Goal: Register for event/course: Sign up to attend an event or enroll in a course

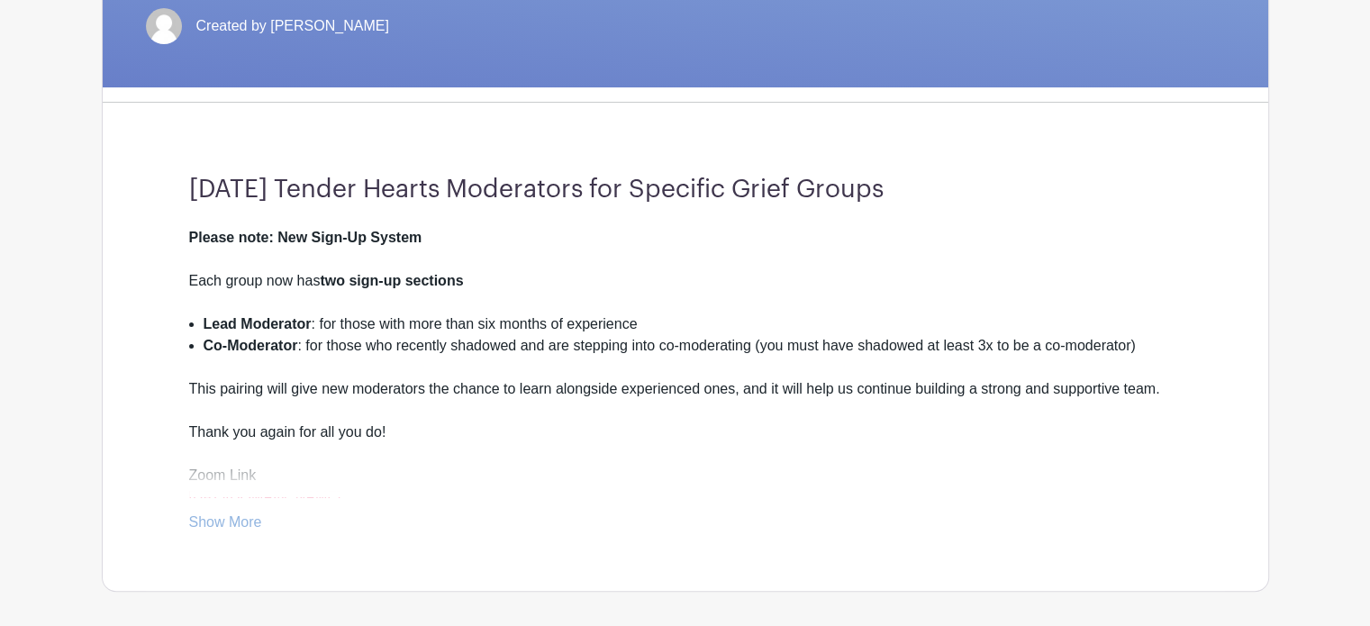
scroll to position [450, 0]
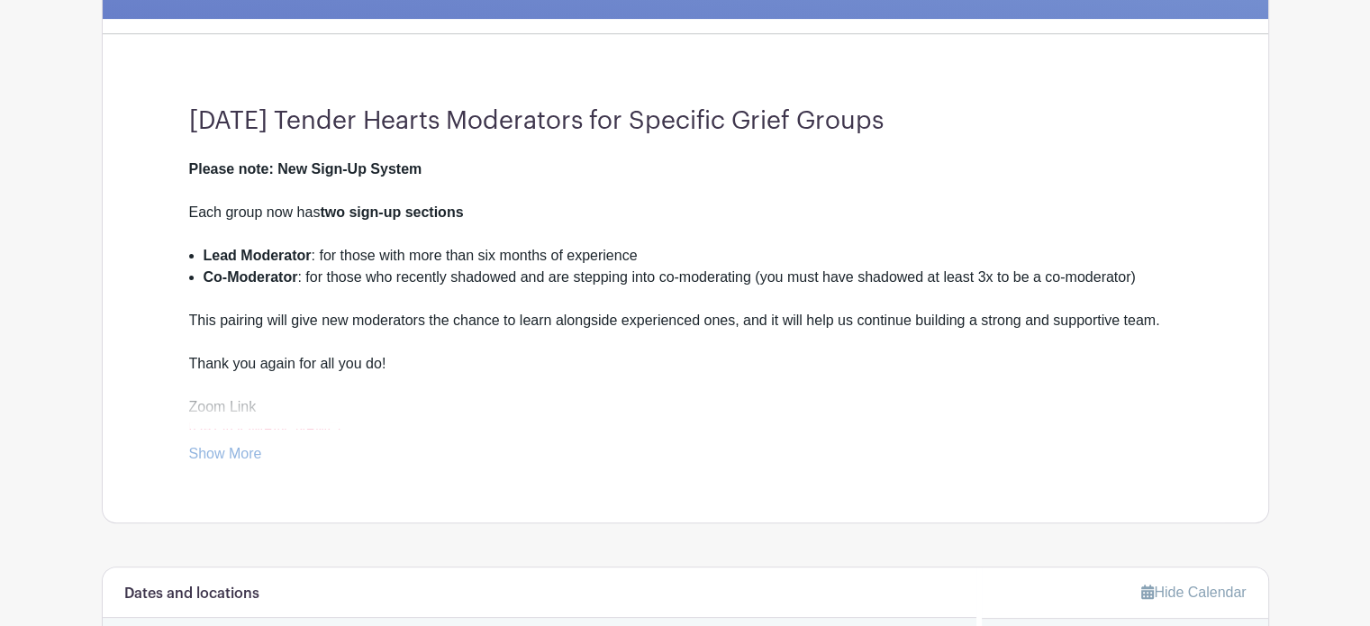
click at [217, 455] on link "Show More" at bounding box center [225, 457] width 73 height 23
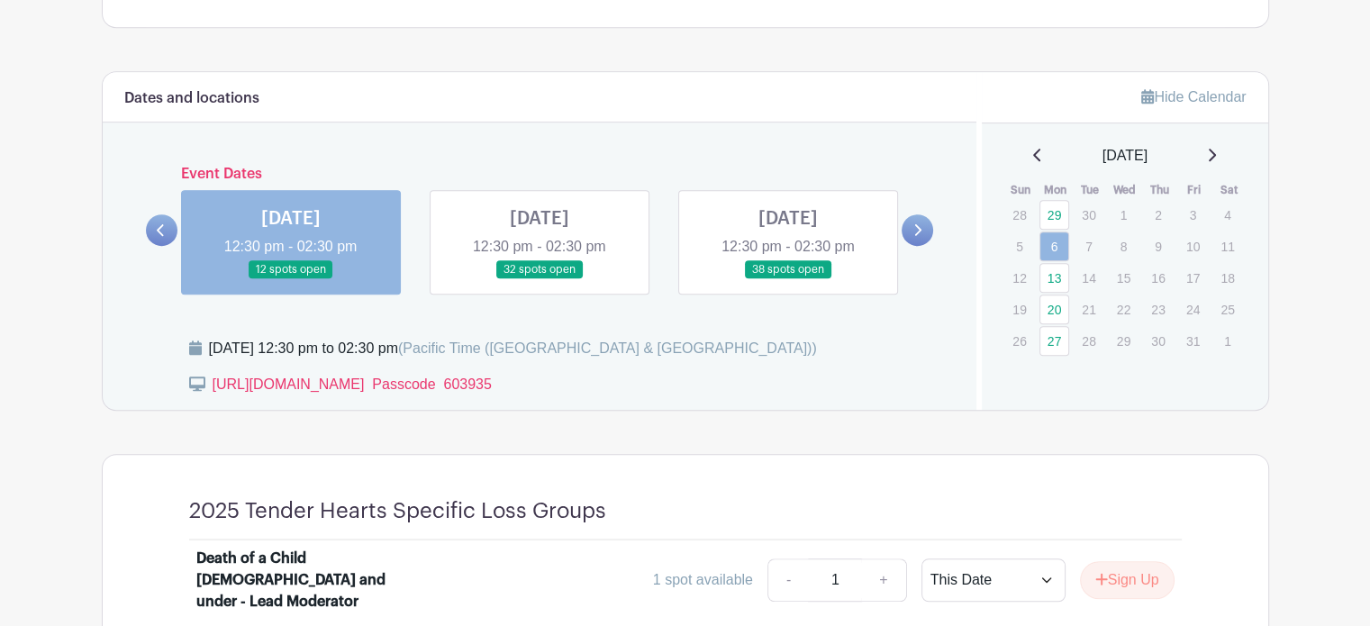
scroll to position [990, 0]
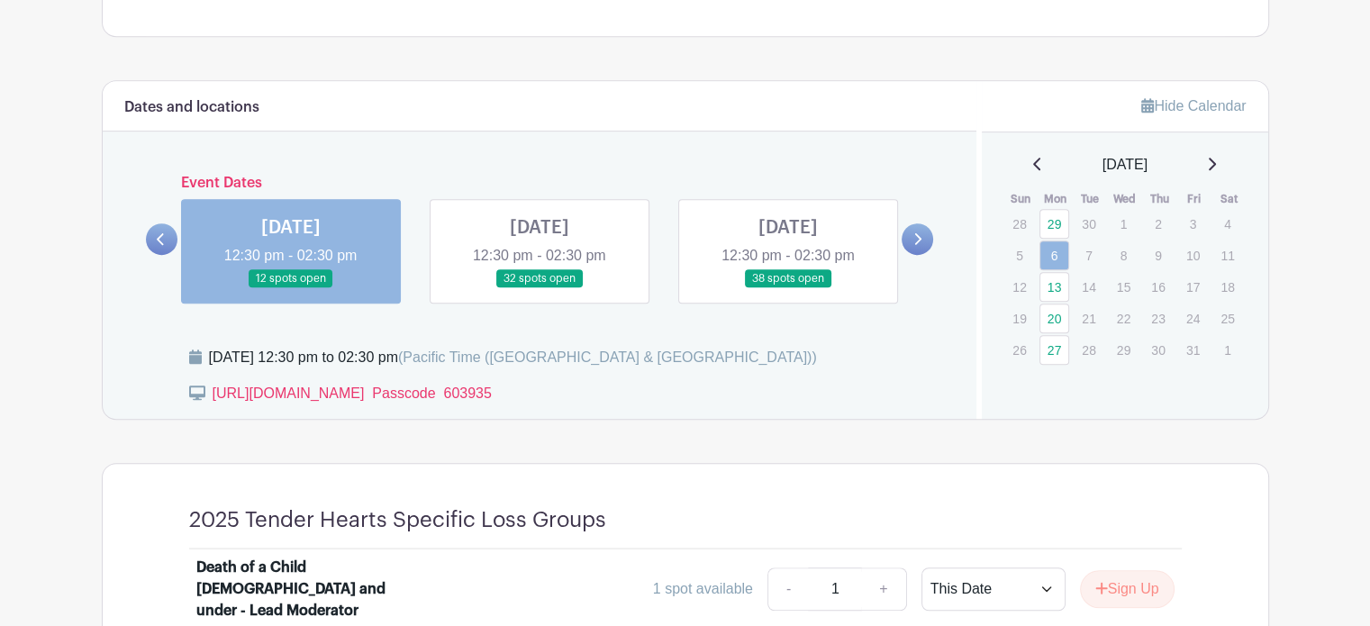
click at [539, 288] on link at bounding box center [539, 288] width 0 height 0
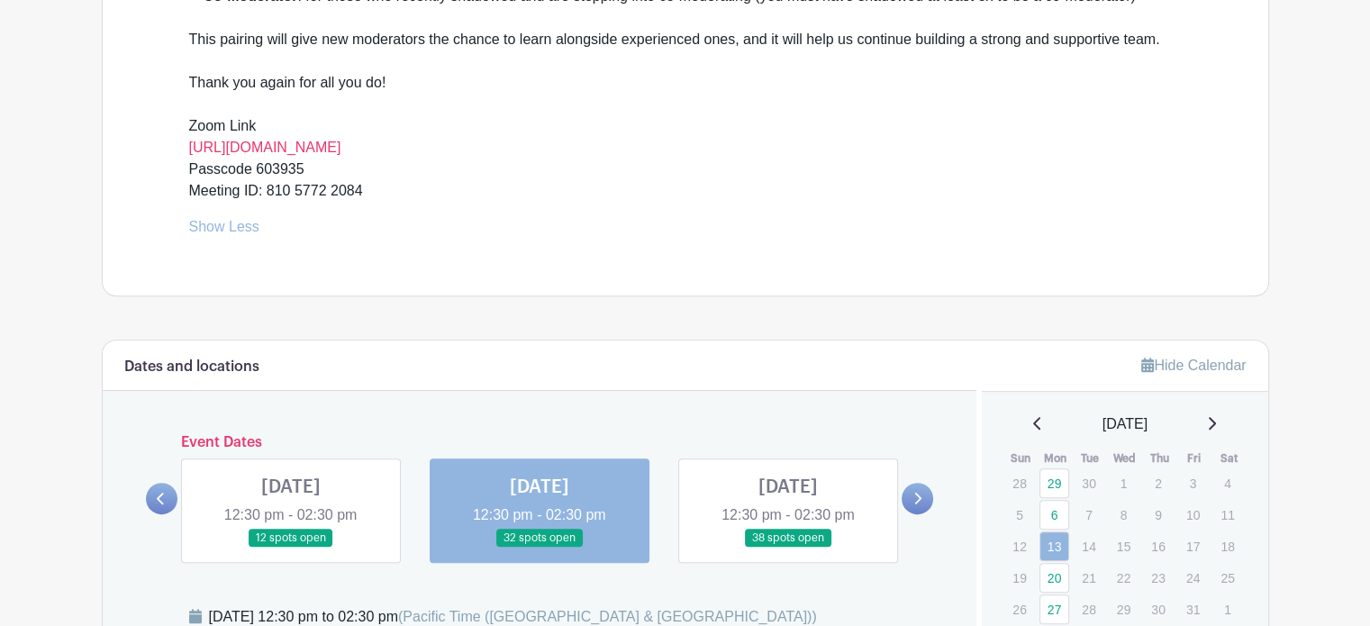
scroll to position [720, 0]
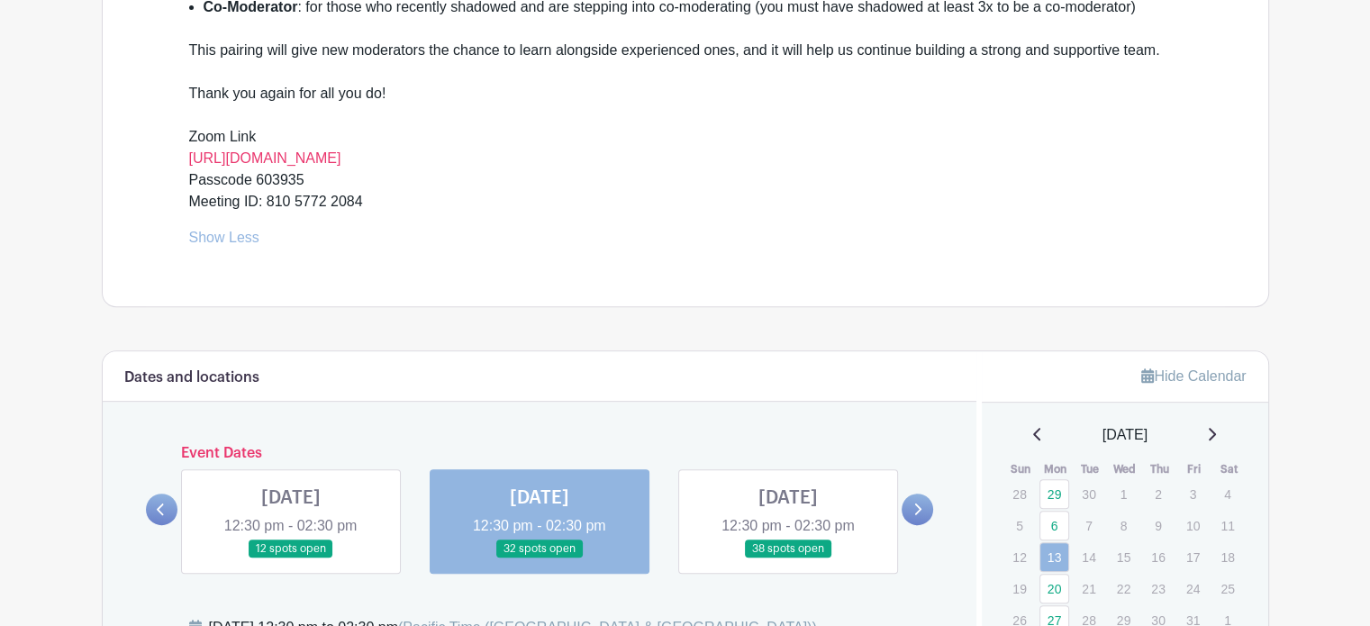
click at [291, 558] on link at bounding box center [291, 558] width 0 height 0
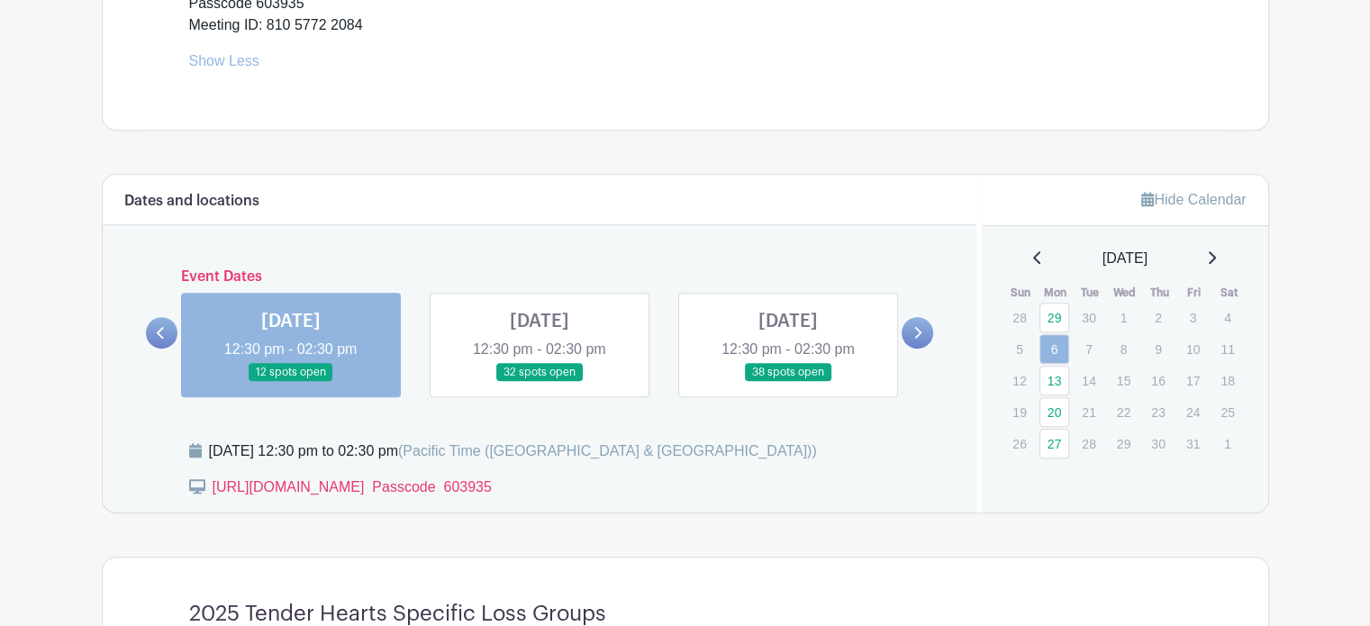
scroll to position [900, 0]
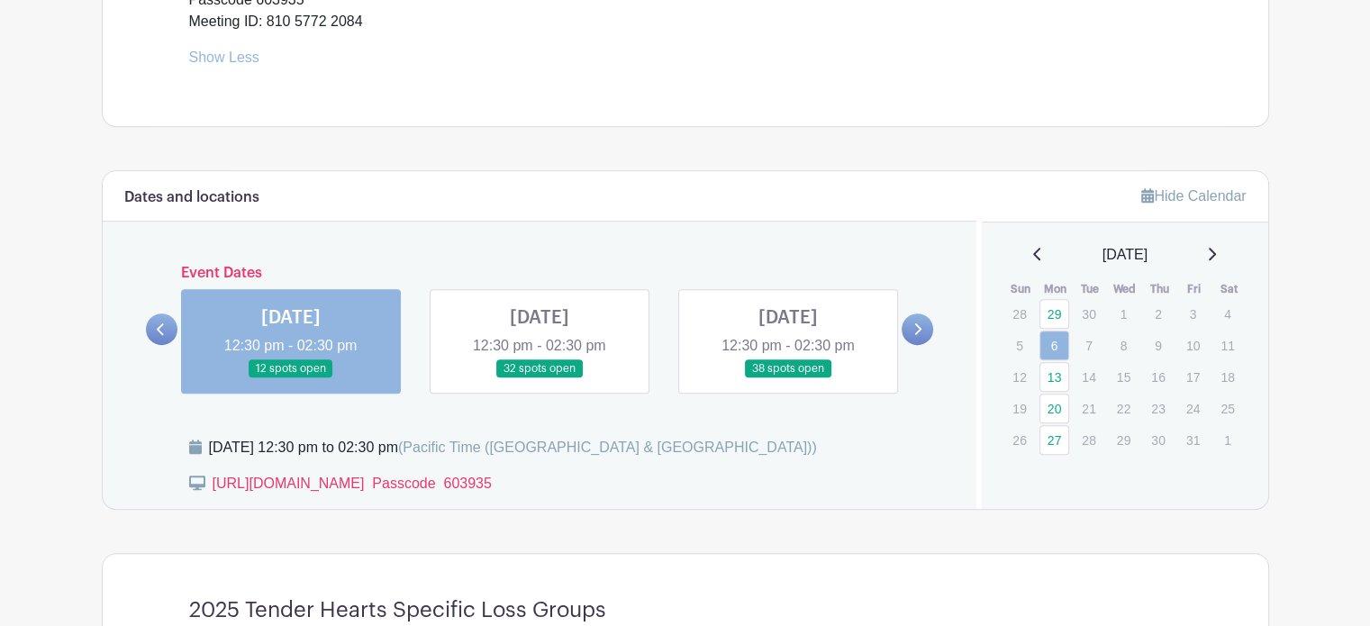
click at [788, 378] on link at bounding box center [788, 378] width 0 height 0
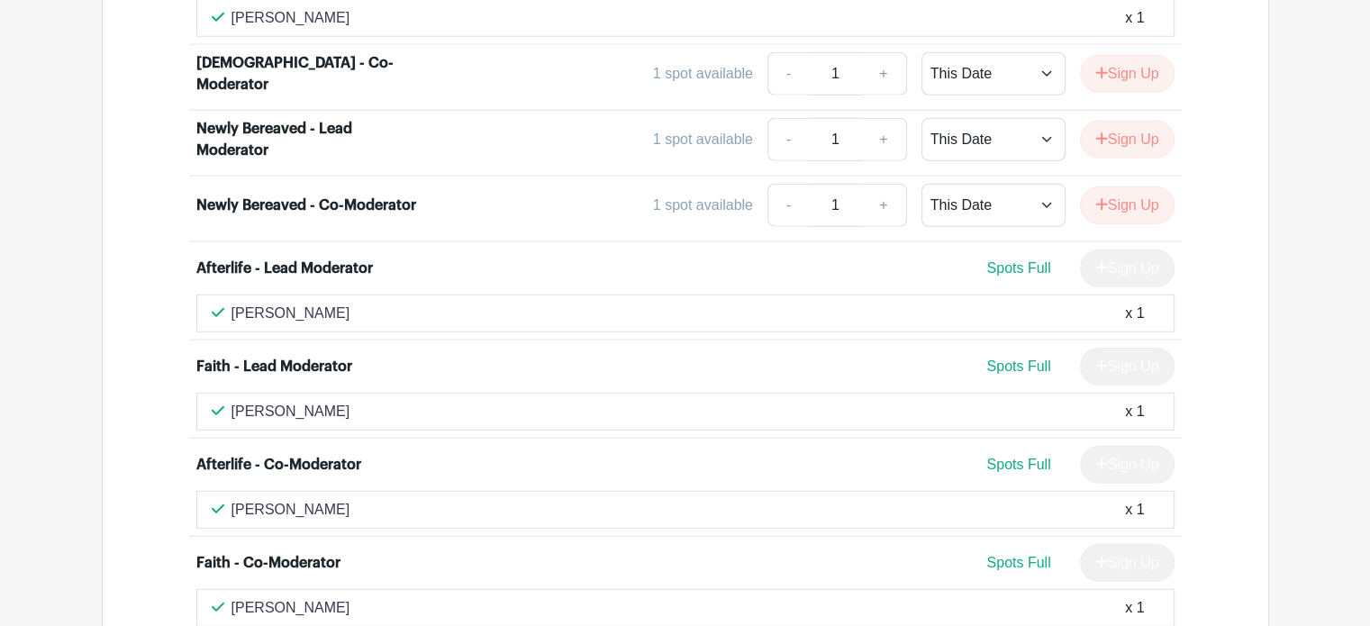
scroll to position [5313, 0]
